Goal: Information Seeking & Learning: Learn about a topic

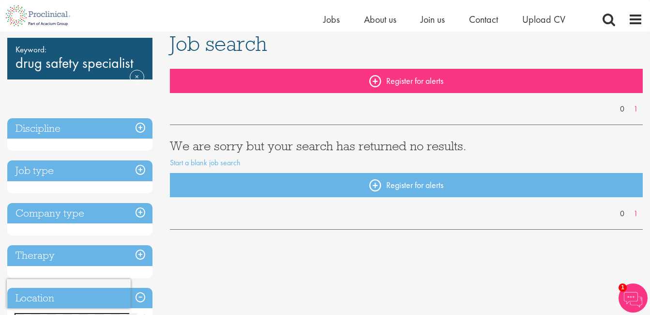
scroll to position [71, 0]
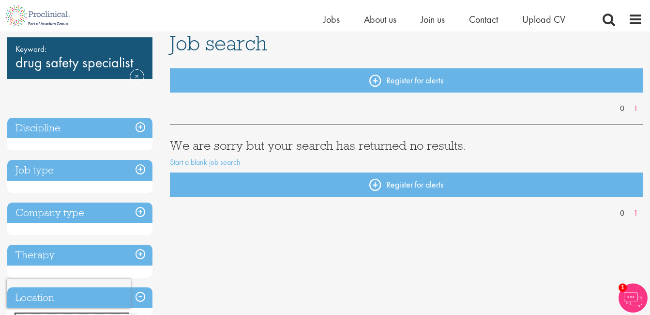
click at [76, 106] on div "Keyword: drug safety specialist Remove Discipline Job type Company type Therapy…" at bounding box center [79, 191] width 145 height 309
